Goal: Transaction & Acquisition: Purchase product/service

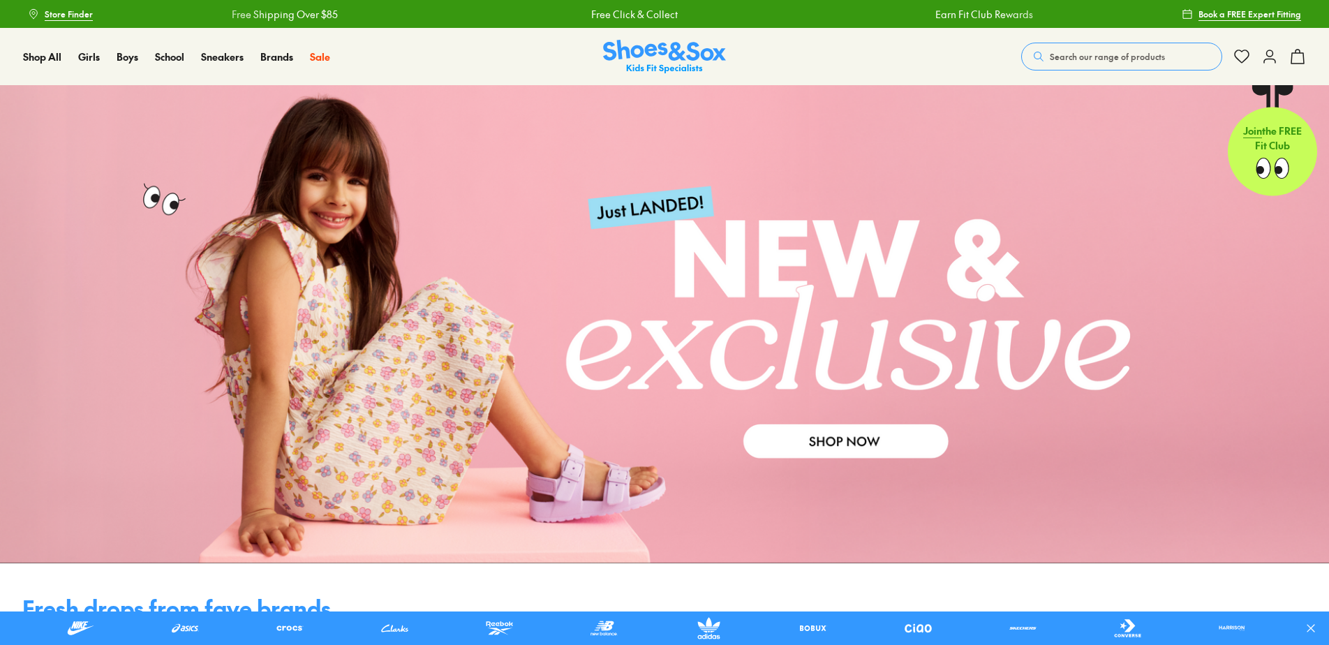
click at [1181, 54] on button "Search our range of products" at bounding box center [1122, 57] width 201 height 28
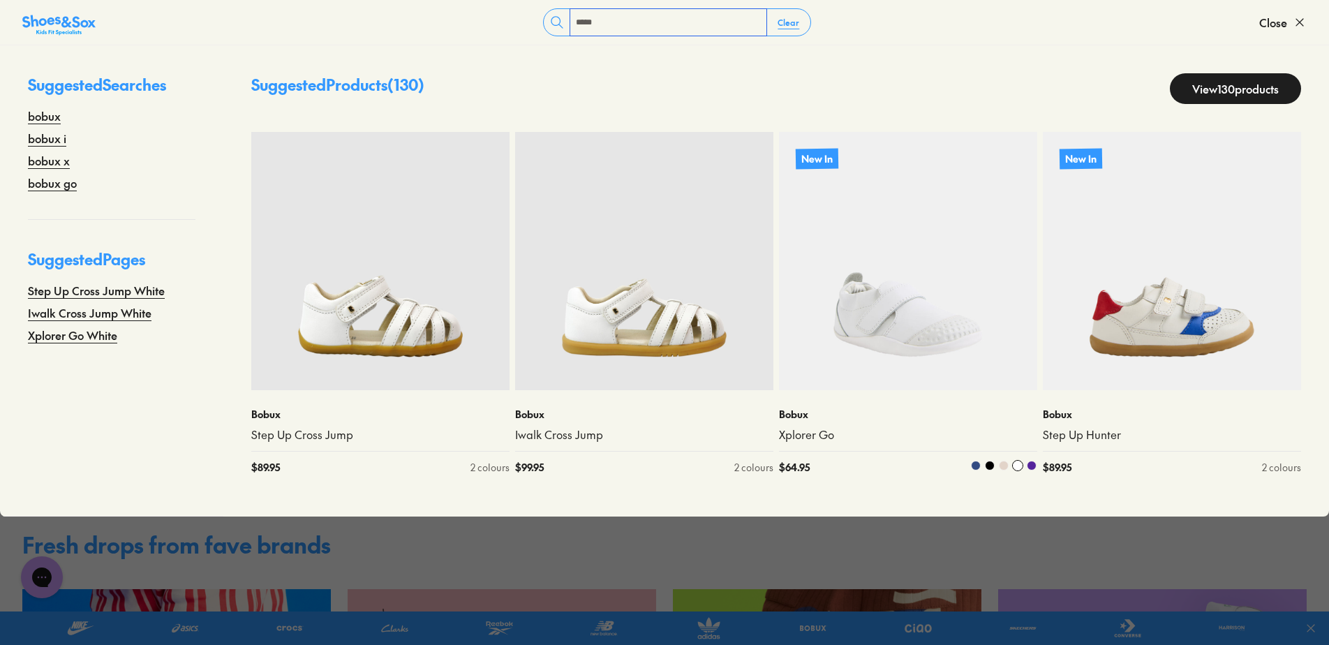
scroll to position [279, 0]
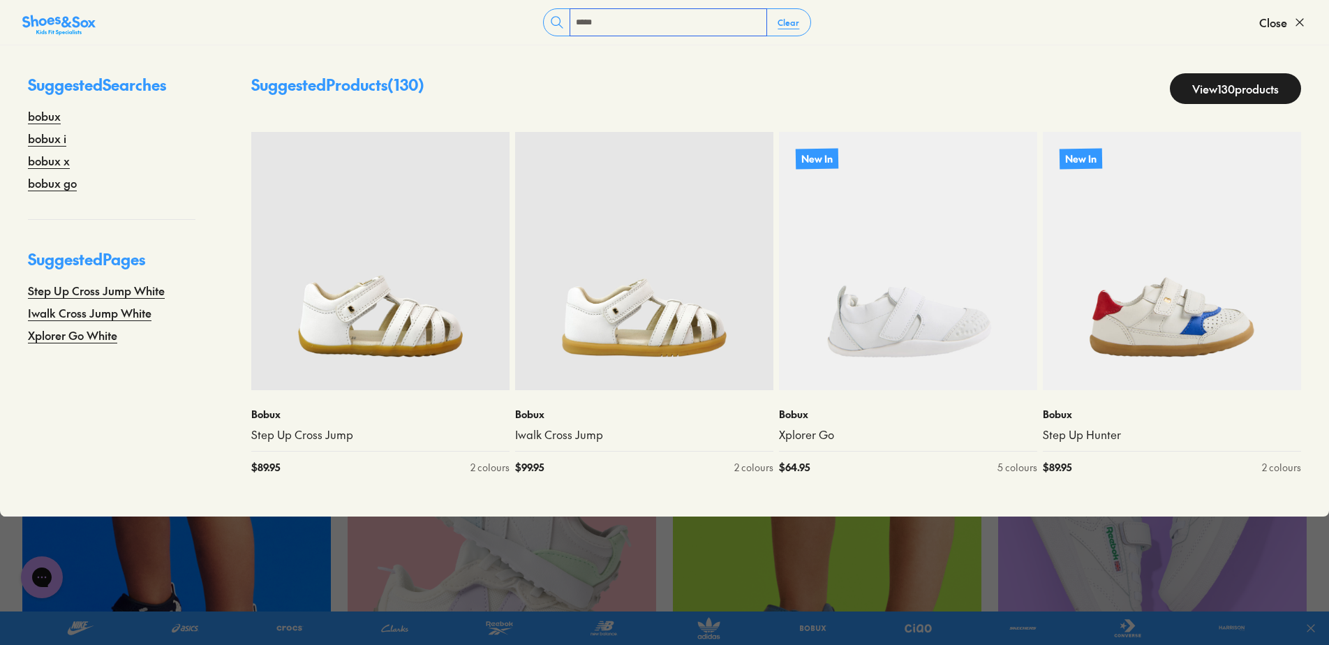
type input "*****"
click at [1199, 86] on link "View 130 products" at bounding box center [1235, 88] width 131 height 31
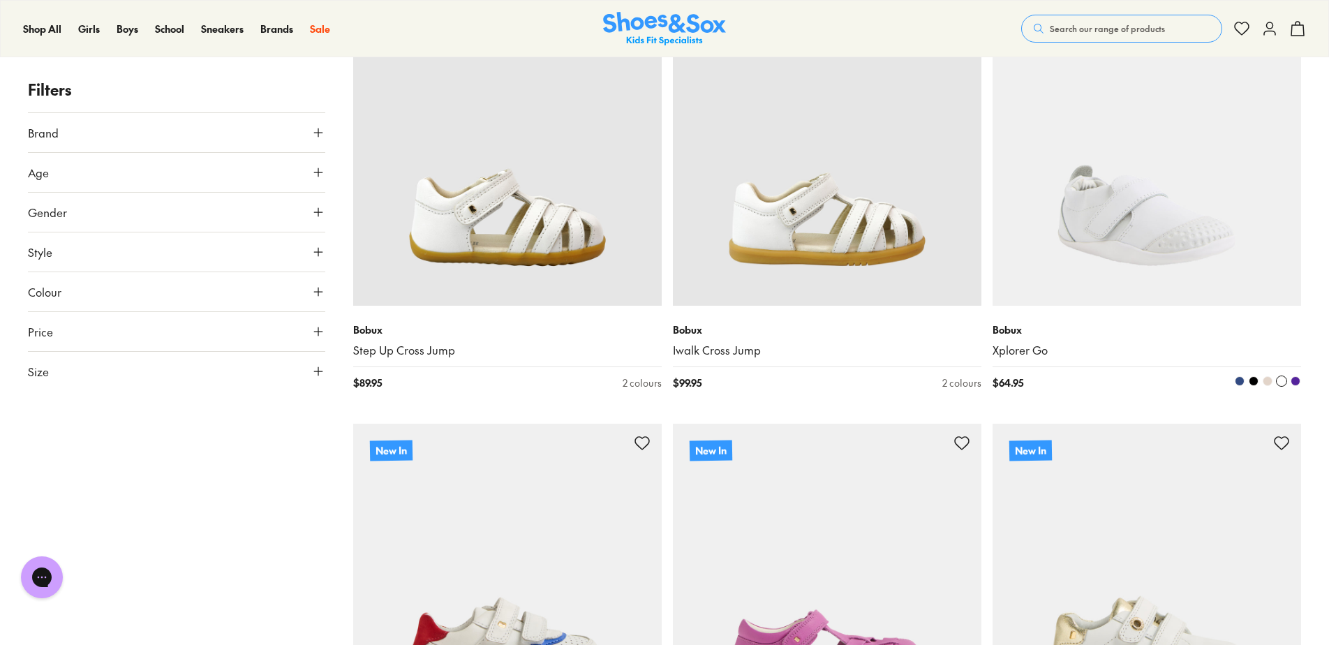
click at [1168, 165] on img at bounding box center [1147, 151] width 309 height 309
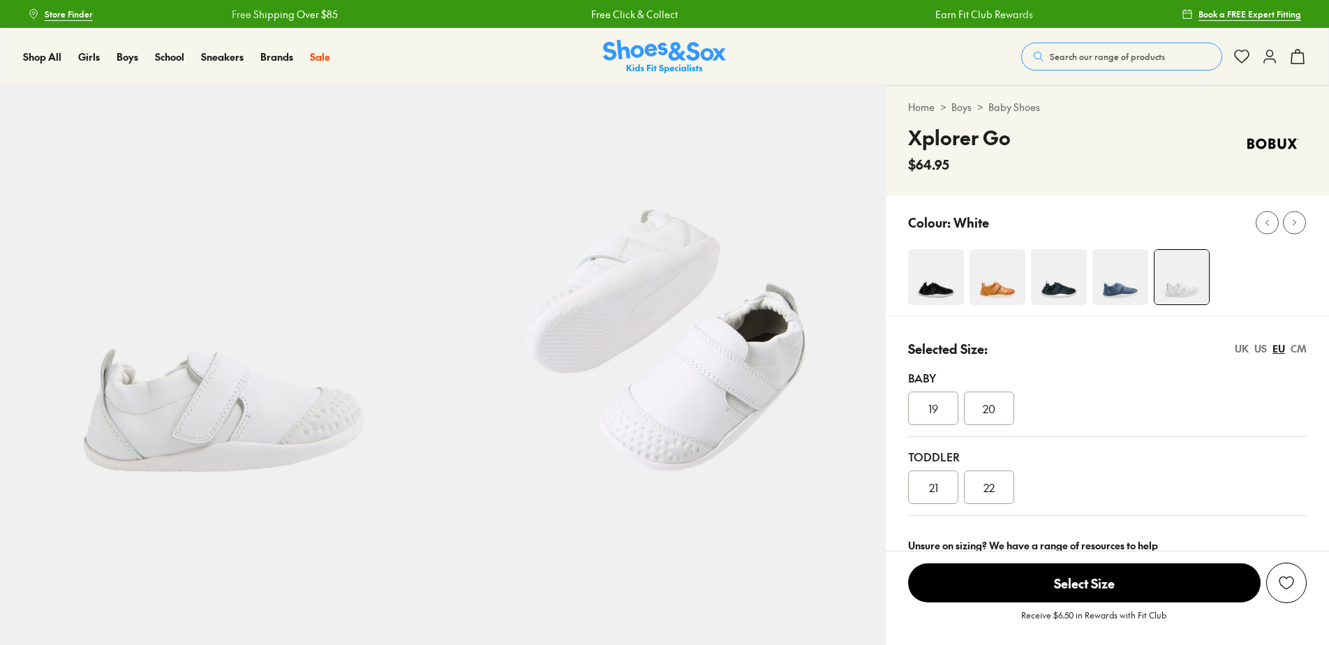
select select "*"
click at [943, 287] on img at bounding box center [936, 277] width 56 height 56
click at [983, 286] on img at bounding box center [999, 277] width 56 height 56
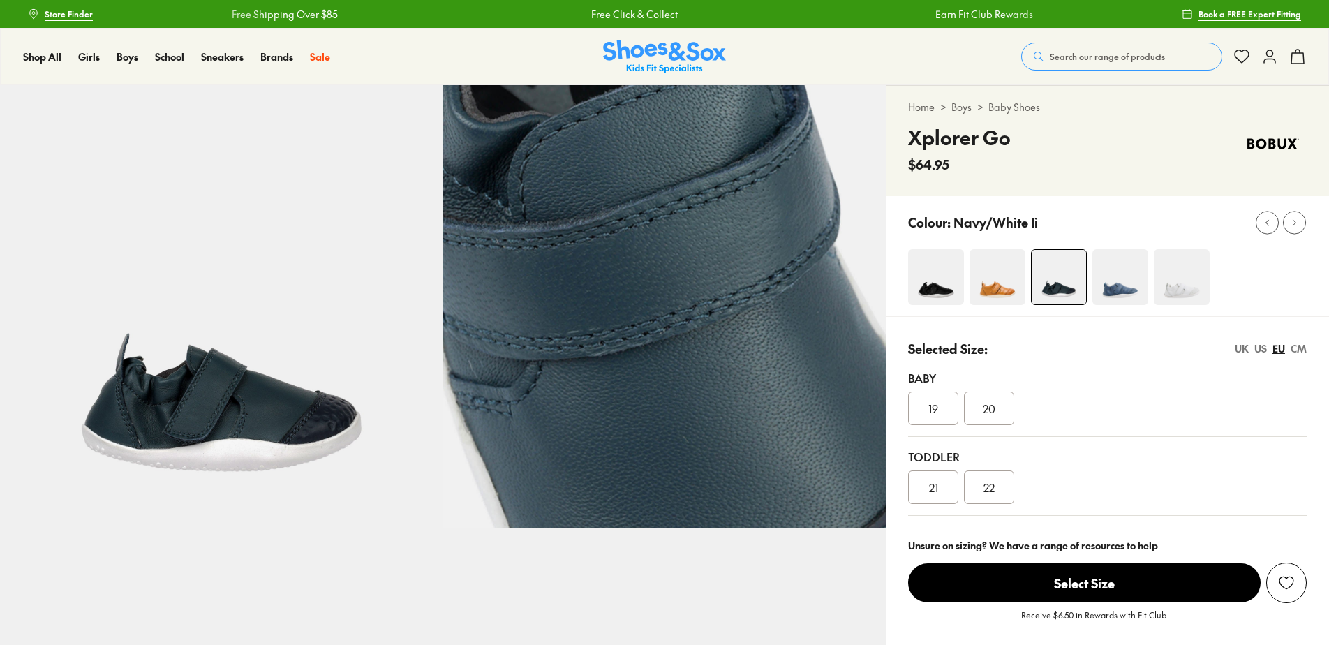
click at [1002, 281] on img at bounding box center [998, 277] width 56 height 56
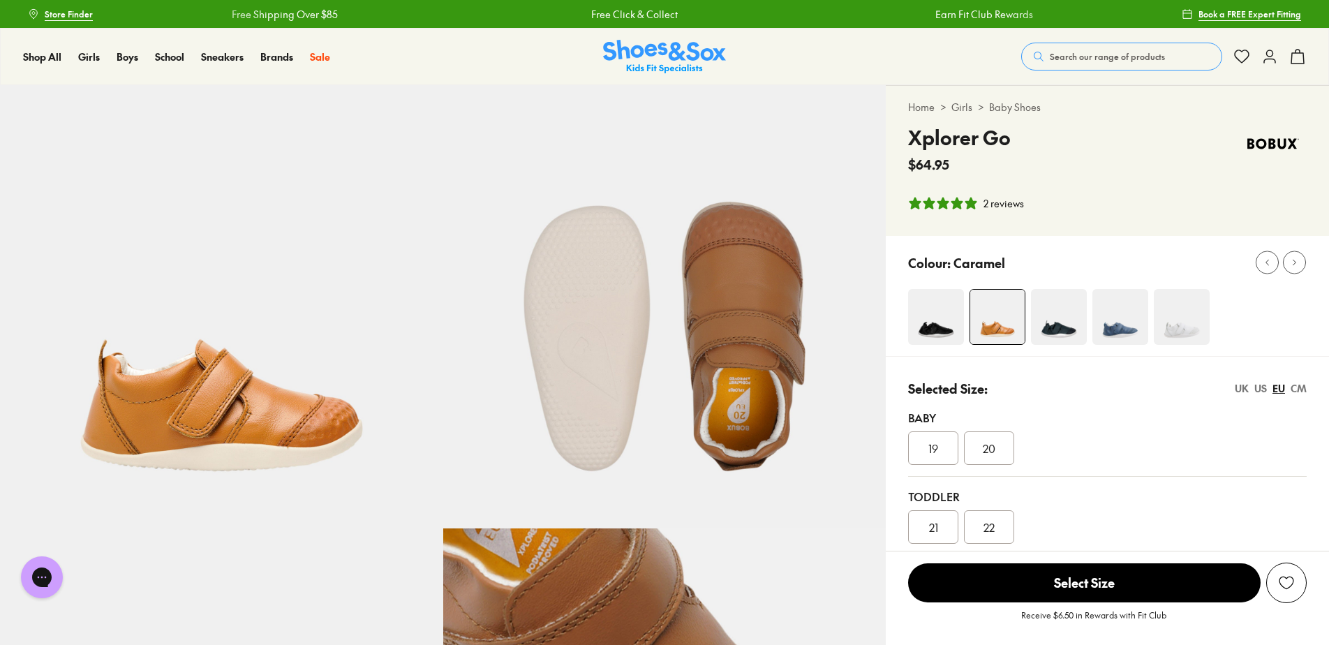
click at [1113, 277] on div "Colour: Caramel" at bounding box center [1118, 262] width 421 height 31
select select "*"
click at [927, 327] on img at bounding box center [936, 317] width 56 height 56
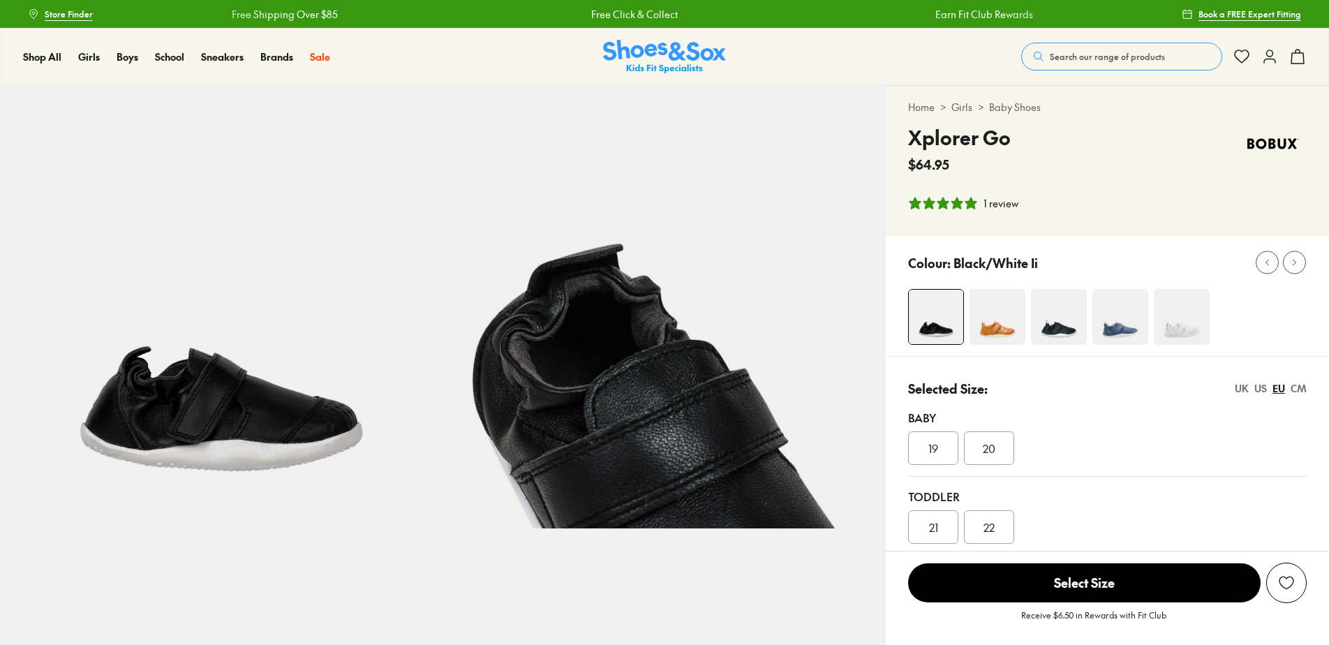
select select "*"
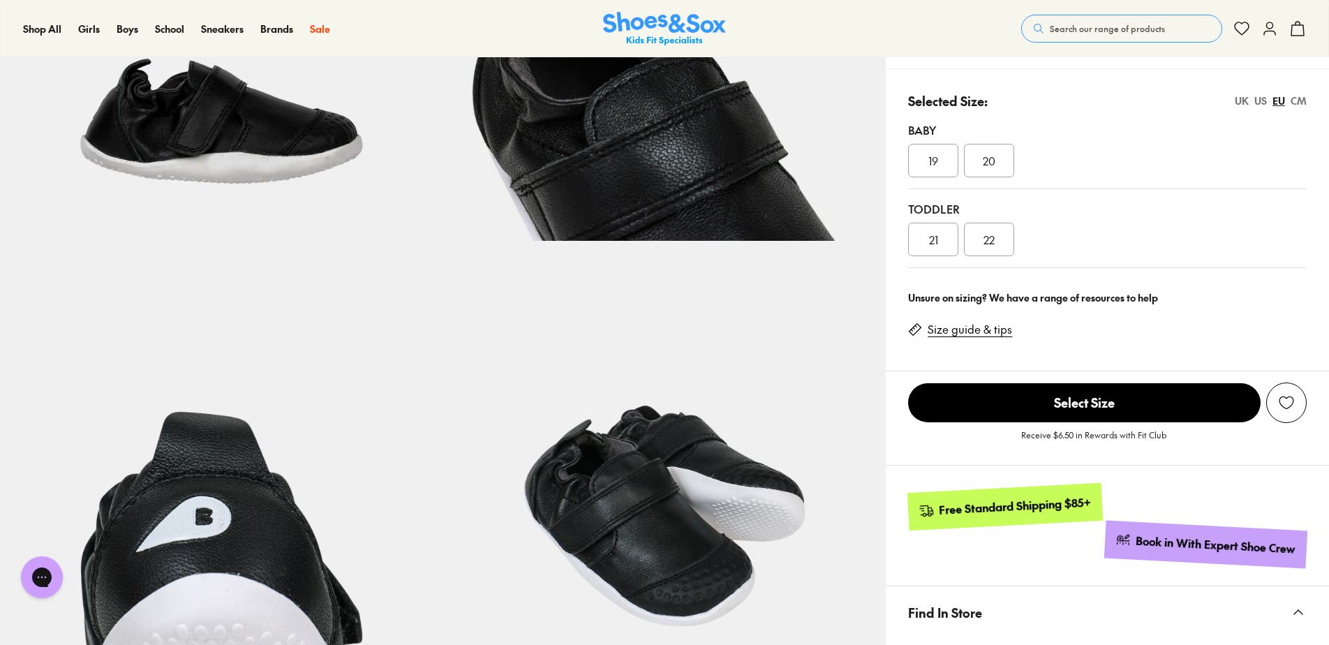
scroll to position [349, 0]
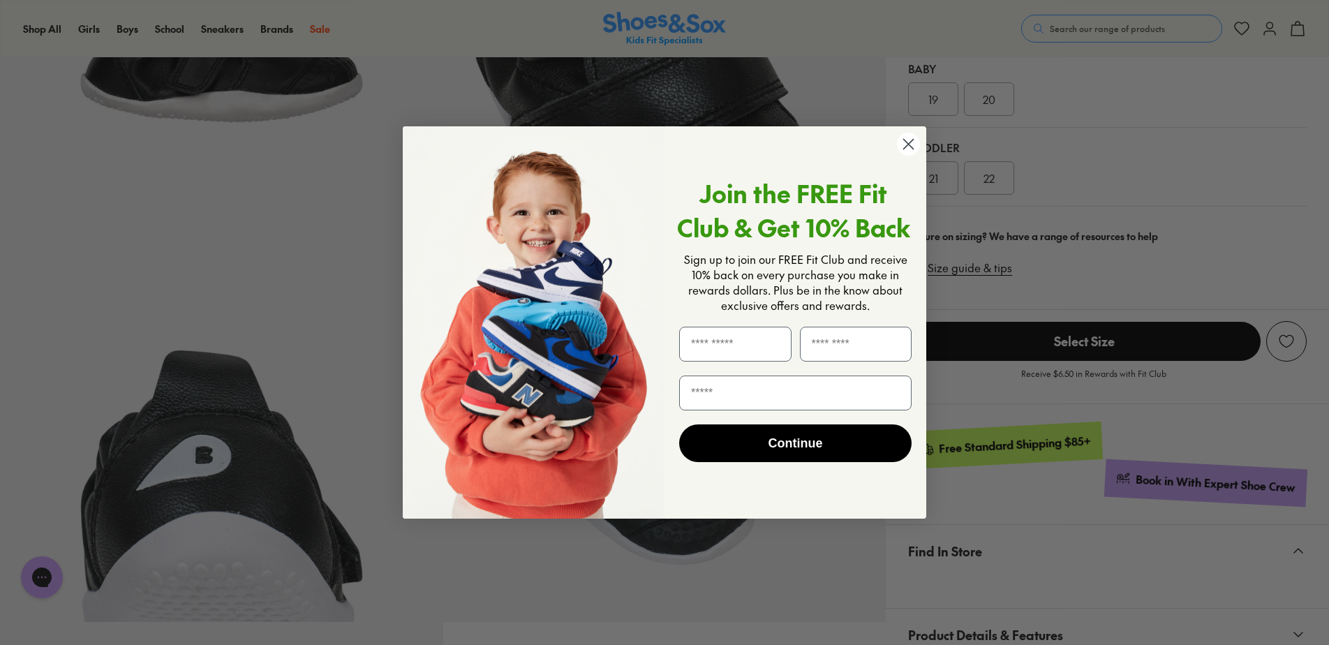
click at [902, 141] on circle "Close dialog" at bounding box center [908, 144] width 23 height 23
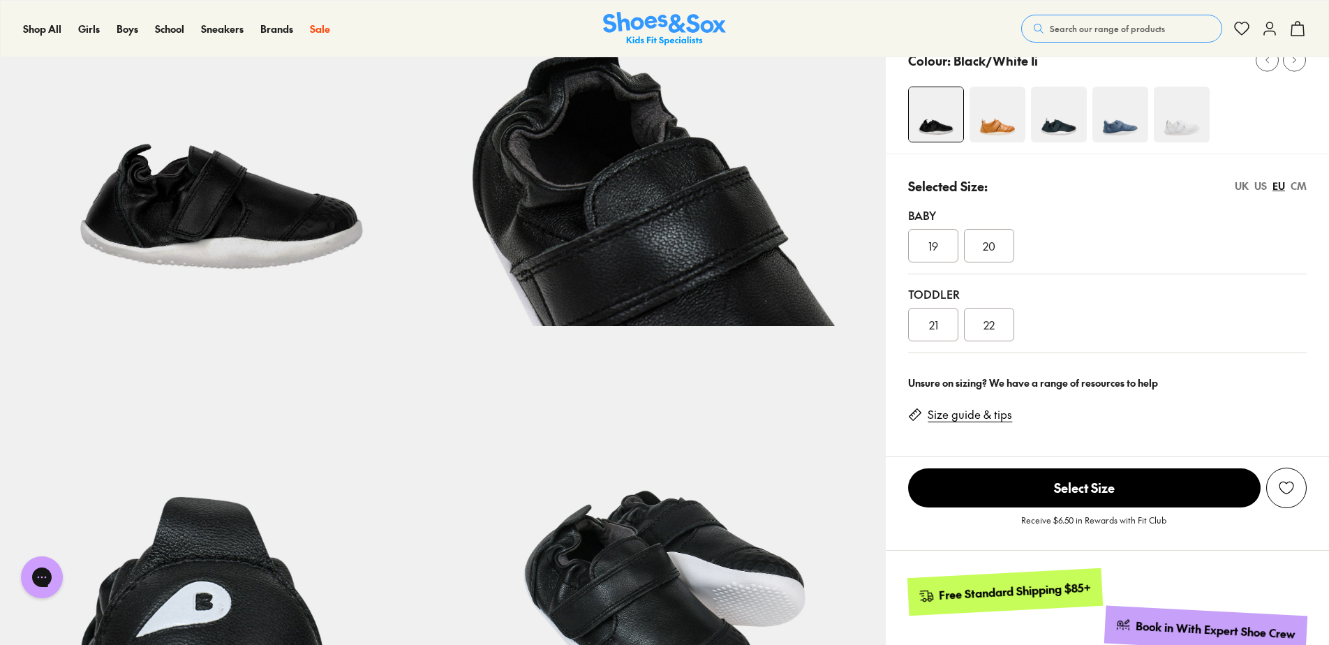
scroll to position [0, 0]
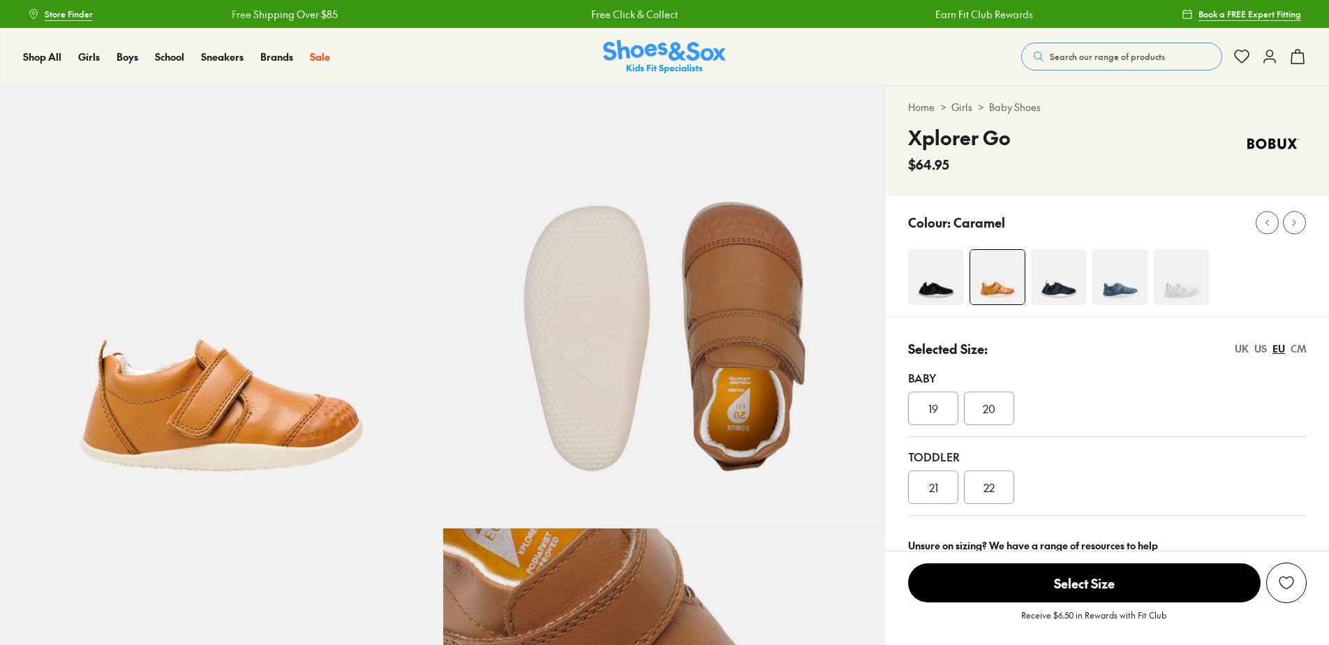
select select "*"
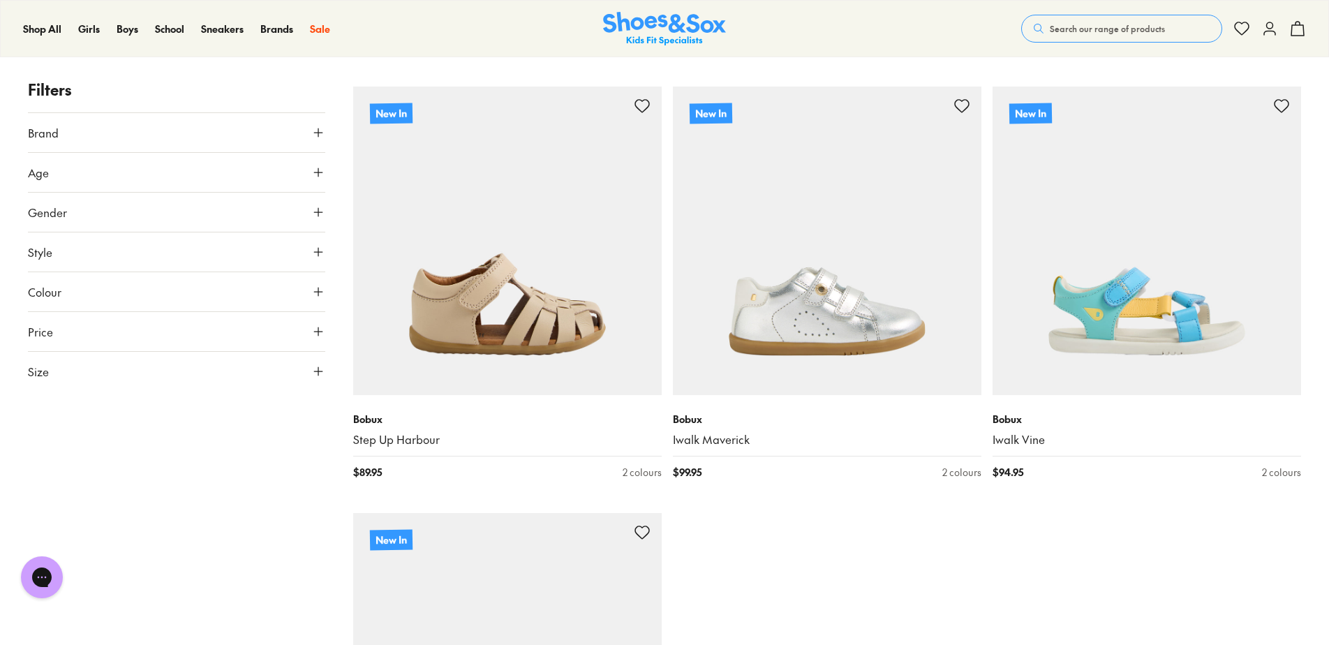
scroll to position [5518, 0]
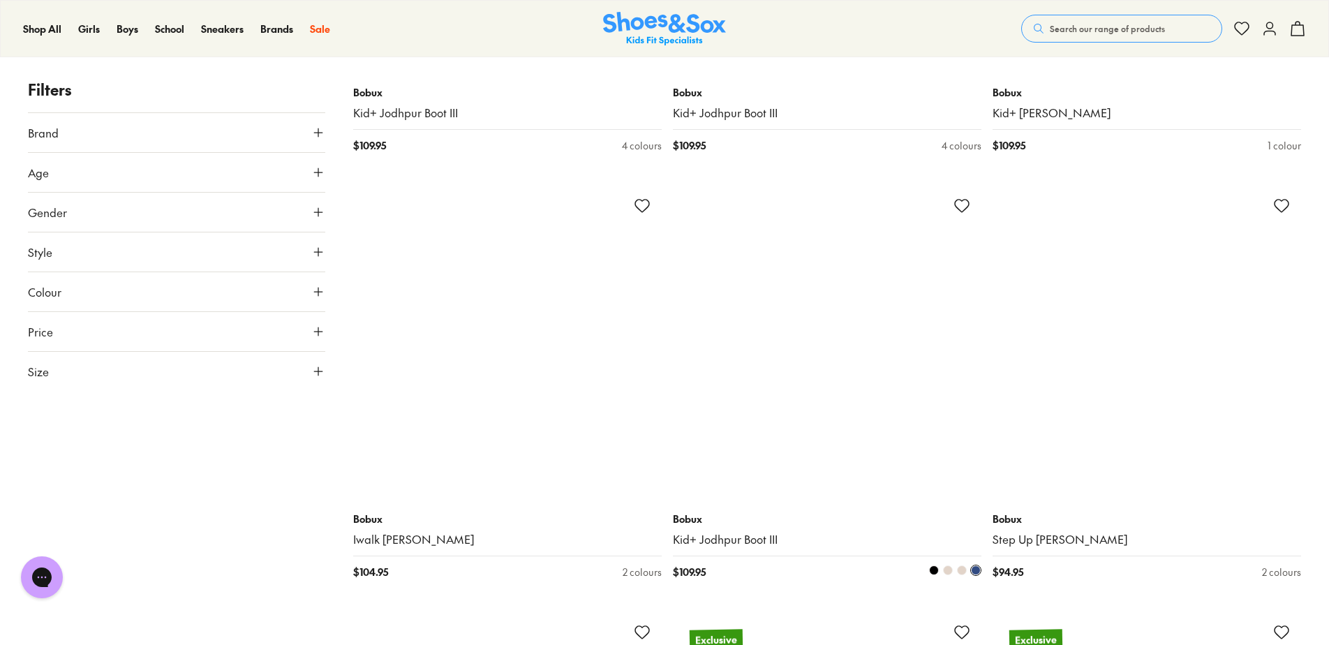
scroll to position [9987, 0]
